Goal: Information Seeking & Learning: Learn about a topic

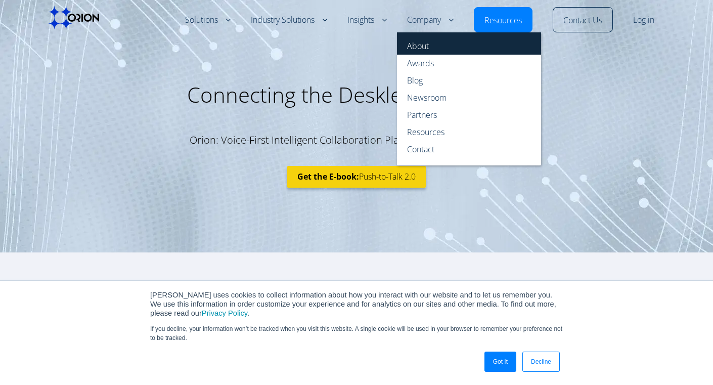
click at [424, 43] on link "About" at bounding box center [469, 43] width 144 height 22
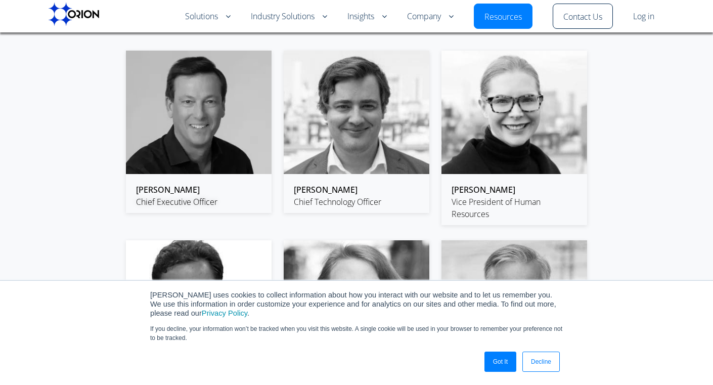
scroll to position [1509, 0]
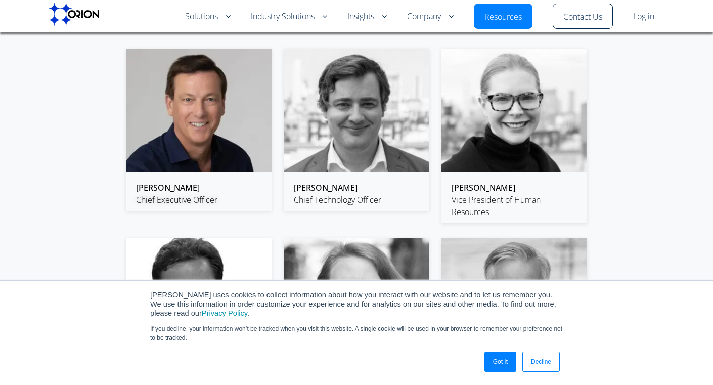
click at [211, 121] on img at bounding box center [199, 110] width 146 height 123
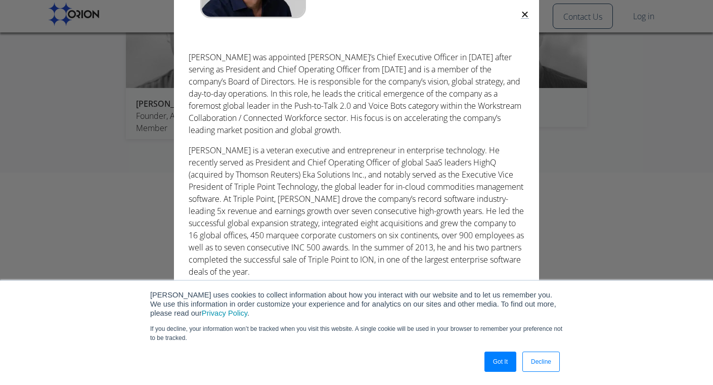
scroll to position [1973, 0]
click at [522, 14] on icon "Close" at bounding box center [525, 14] width 8 height 8
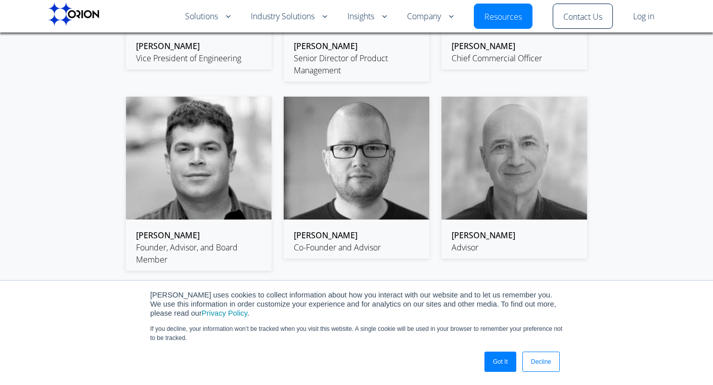
scroll to position [1844, 0]
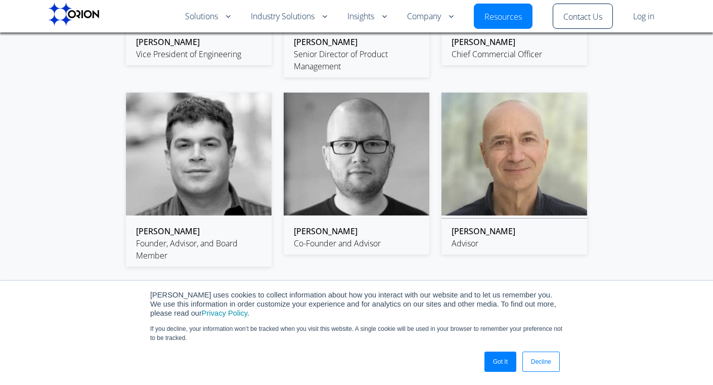
click at [510, 172] on img at bounding box center [515, 154] width 146 height 123
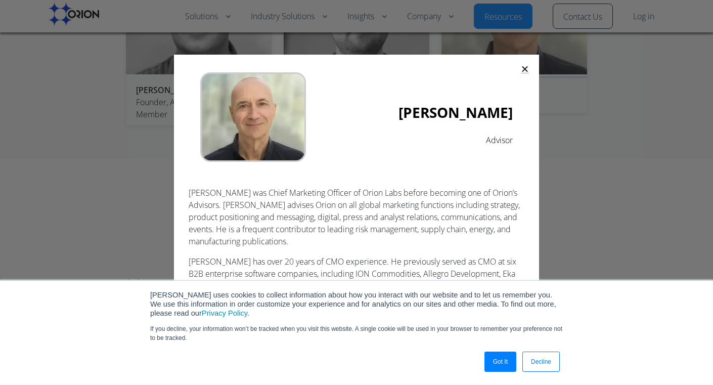
scroll to position [1986, 0]
click at [525, 72] on icon "Close" at bounding box center [525, 69] width 8 height 8
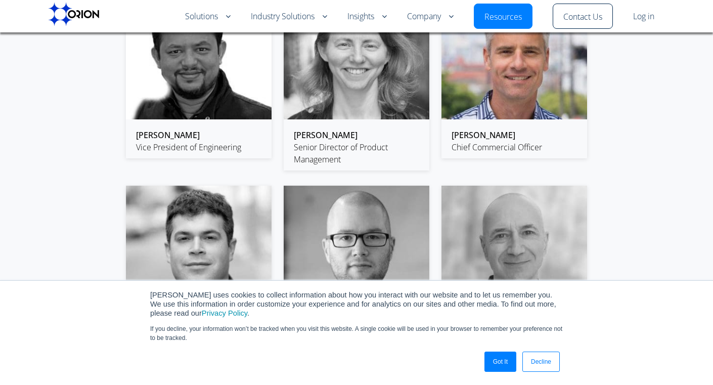
scroll to position [1752, 0]
